Goal: Information Seeking & Learning: Learn about a topic

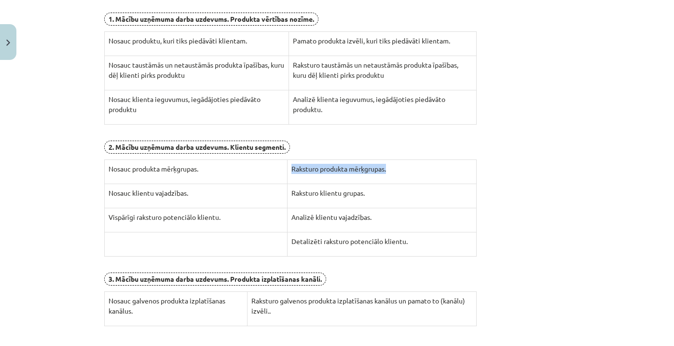
scroll to position [229, 0]
click at [571, 88] on div "100 XP Saņemsi Sarežģīts 611 pilda Apraksts Uzdevums Palīdzība Darba plāns 1. i…" at bounding box center [337, 144] width 478 height 618
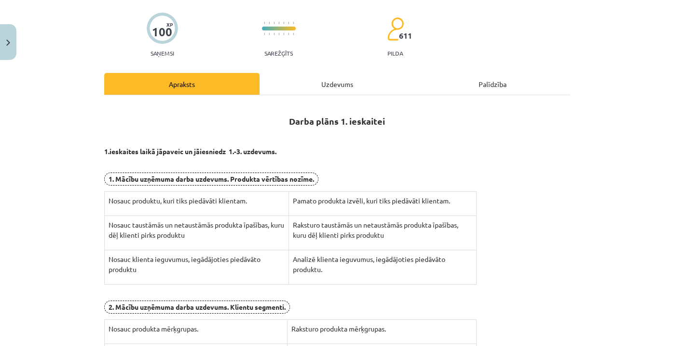
scroll to position [69, 0]
click at [289, 177] on b "1. Mācību uzņēmuma darba uzdevums. Produkta vērtības nozīme." at bounding box center [212, 178] width 206 height 9
click at [469, 78] on div "Palīdzība" at bounding box center [492, 83] width 155 height 22
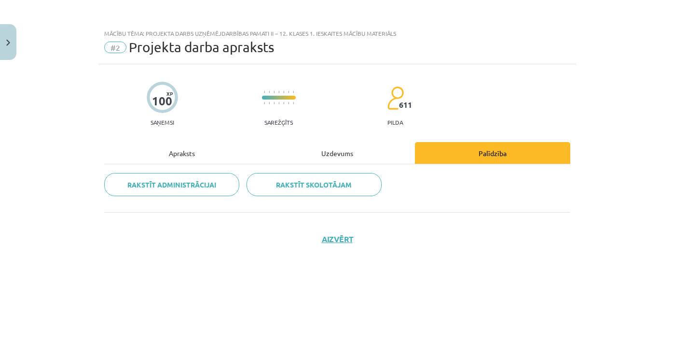
click at [316, 156] on div "Uzdevums" at bounding box center [337, 153] width 155 height 22
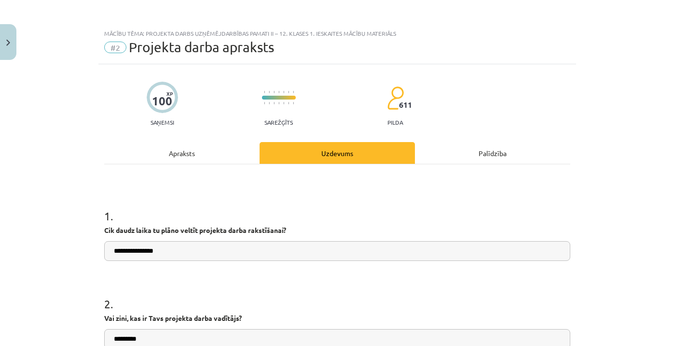
click at [193, 154] on div "Apraksts" at bounding box center [181, 153] width 155 height 22
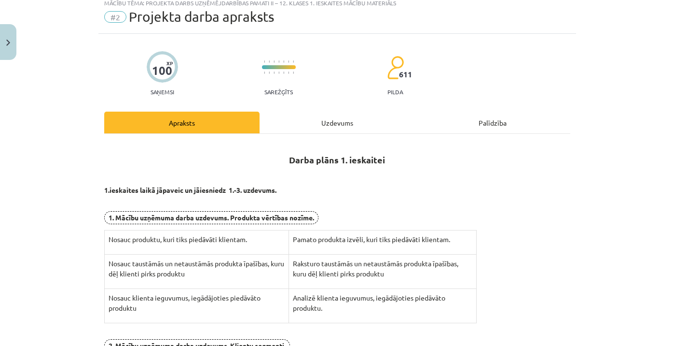
scroll to position [14, 0]
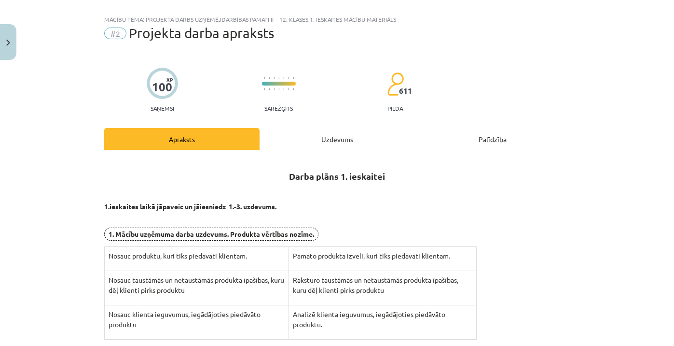
click at [11, 37] on button "Close" at bounding box center [8, 42] width 16 height 36
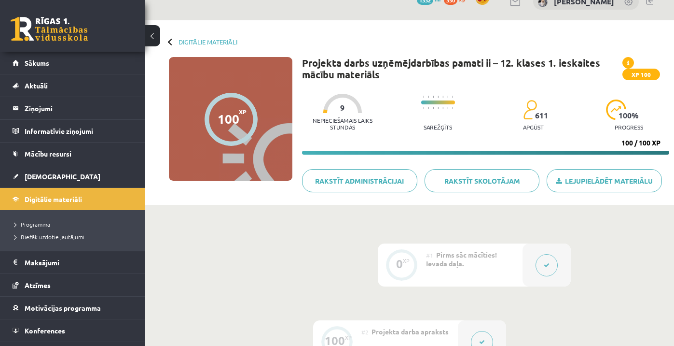
scroll to position [21, 0]
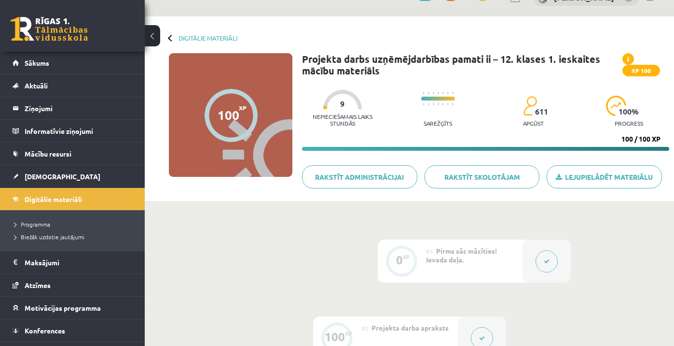
click at [545, 254] on button at bounding box center [547, 261] width 22 height 22
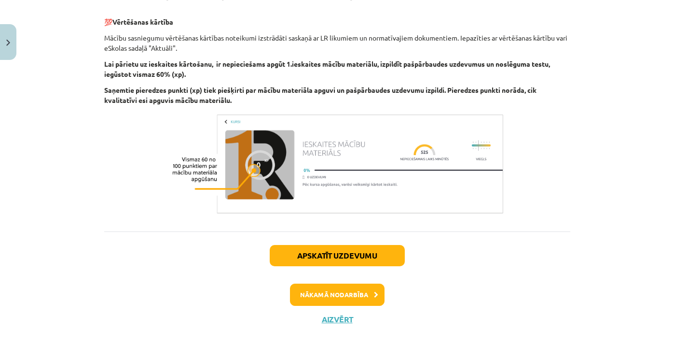
scroll to position [284, 0]
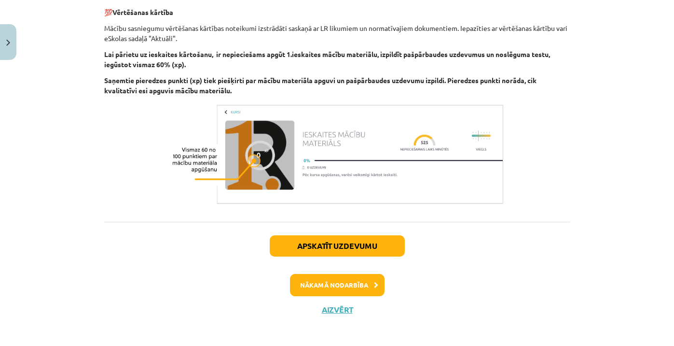
click at [347, 285] on button "Nākamā nodarbība" at bounding box center [337, 285] width 95 height 22
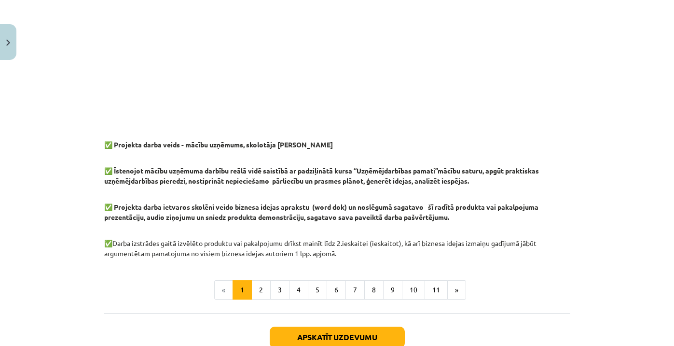
scroll to position [762, 0]
